Goal: Find specific page/section: Find specific page/section

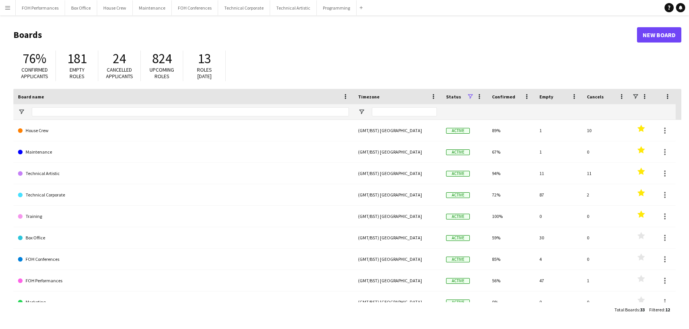
click at [134, 23] on header "Boards New Board" at bounding box center [347, 35] width 668 height 24
click at [39, 7] on button "FOH Performances Close" at bounding box center [40, 7] width 49 height 15
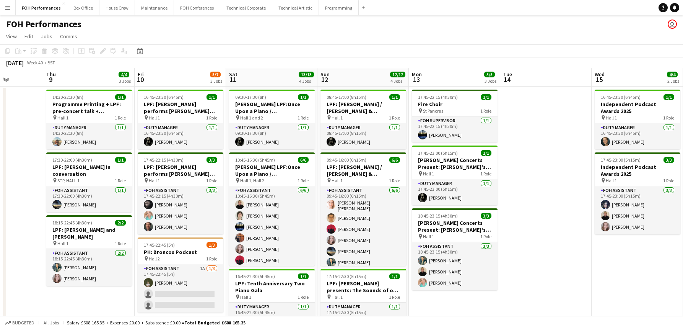
scroll to position [0, 326]
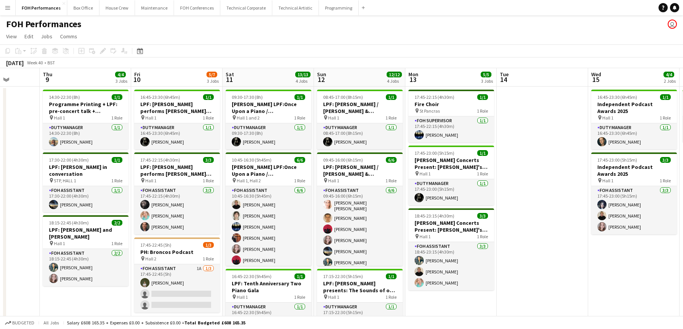
drag, startPoint x: 329, startPoint y: 122, endPoint x: 3, endPoint y: 132, distance: 326.1
click at [3, 132] on app-calendar-viewport "Sun 5 6/6 2 Jobs Mon 6 1/1 1 Job Tue 7 Wed 8 Thu 9 4/4 3 Jobs Fri 10 5/7 3 Jobs…" at bounding box center [341, 260] width 683 height 385
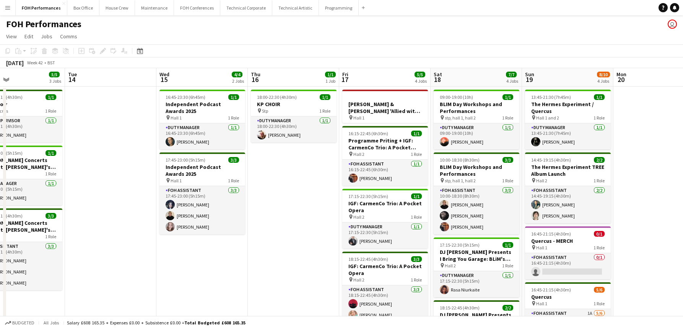
scroll to position [0, 308]
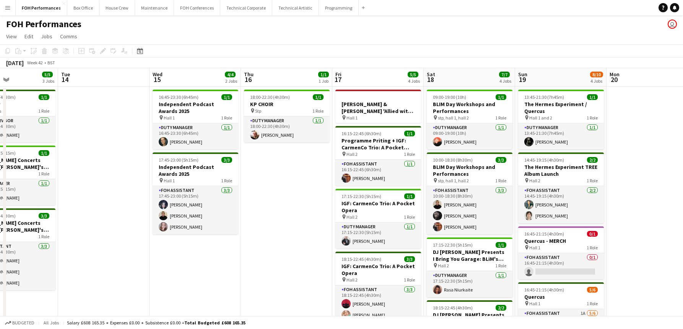
drag, startPoint x: 556, startPoint y: 115, endPoint x: 117, endPoint y: 117, distance: 438.9
click at [117, 117] on app-calendar-viewport "Fri 10 5/7 3 Jobs Sat 11 13/13 4 Jobs Sun 12 12/12 4 Jobs Mon 13 5/5 3 Jobs Tue…" at bounding box center [341, 260] width 683 height 385
click at [182, 258] on app-date-cell "16:45-23:30 (6h45m) 1/1 Independent Podcast Awards 2025 pin Hall 1 1 Role Duty …" at bounding box center [195, 269] width 91 height 366
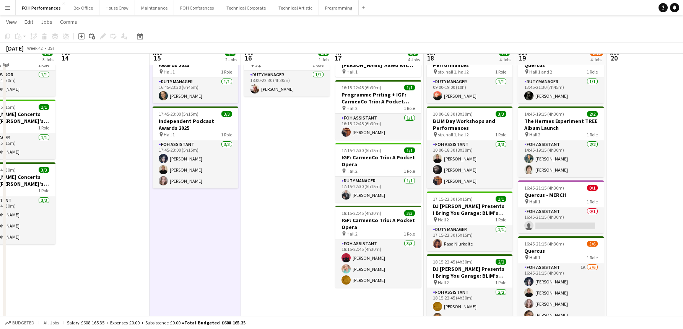
scroll to position [38, 0]
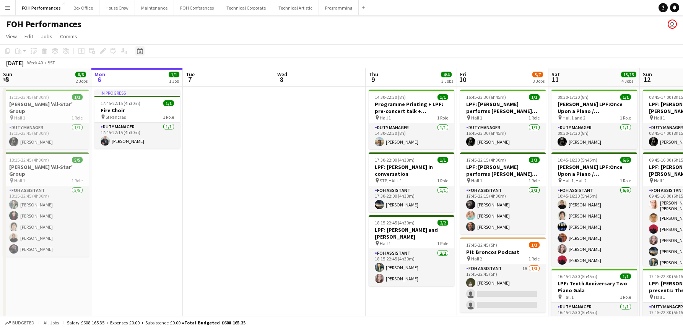
click at [138, 52] on icon "Date picker" at bounding box center [140, 51] width 6 height 6
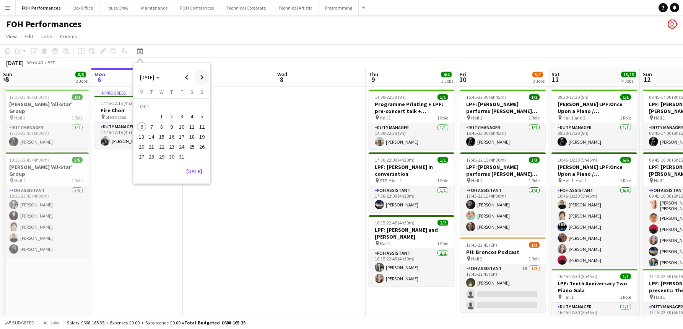
click at [201, 81] on span "Next month" at bounding box center [201, 77] width 15 height 15
click at [180, 129] on span "14" at bounding box center [181, 128] width 9 height 9
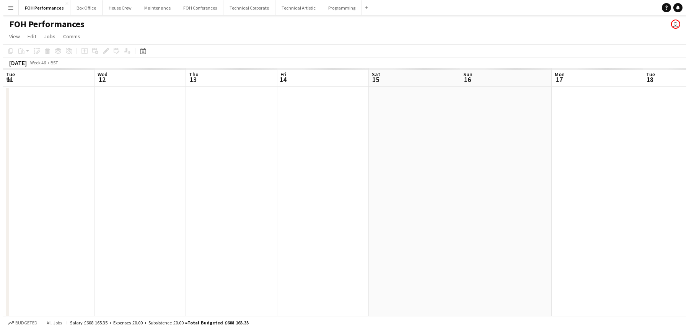
scroll to position [0, 263]
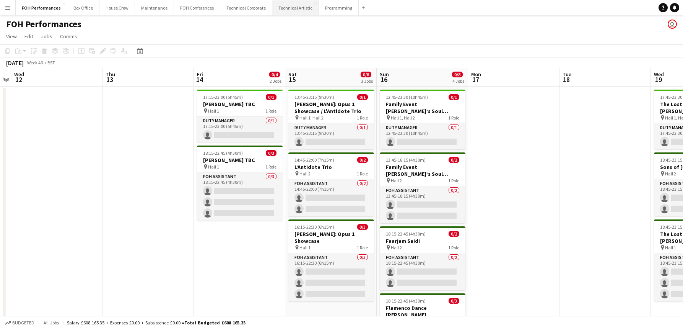
click at [288, 13] on button "Technical Artistic Close" at bounding box center [295, 7] width 47 height 15
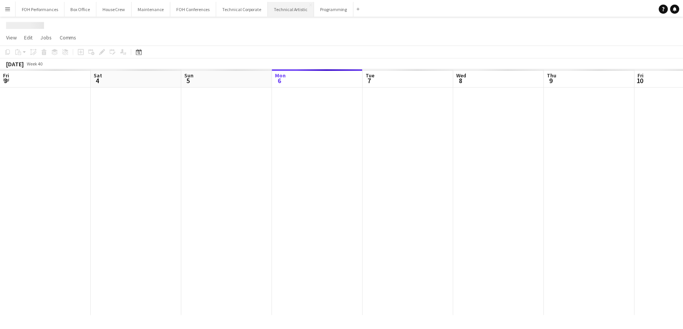
scroll to position [0, 183]
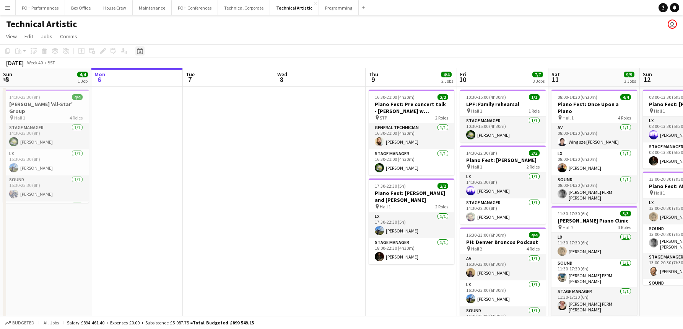
click at [143, 50] on icon at bounding box center [140, 51] width 6 height 6
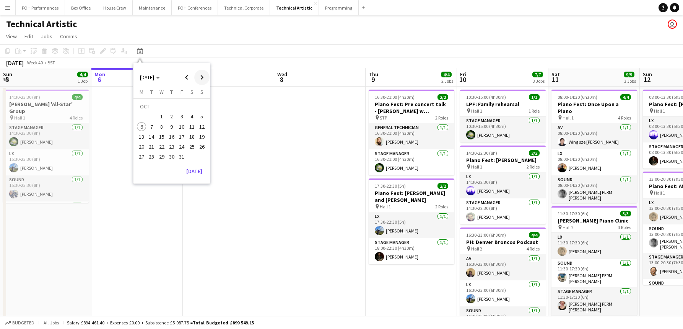
click at [203, 76] on span "Next month" at bounding box center [201, 77] width 15 height 15
click at [181, 129] on span "14" at bounding box center [181, 128] width 9 height 9
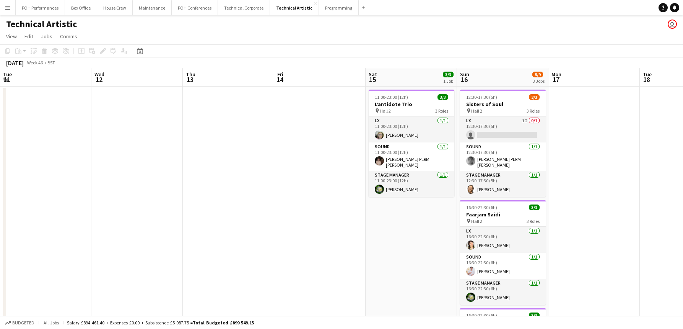
scroll to position [0, 263]
